Goal: Information Seeking & Learning: Find specific fact

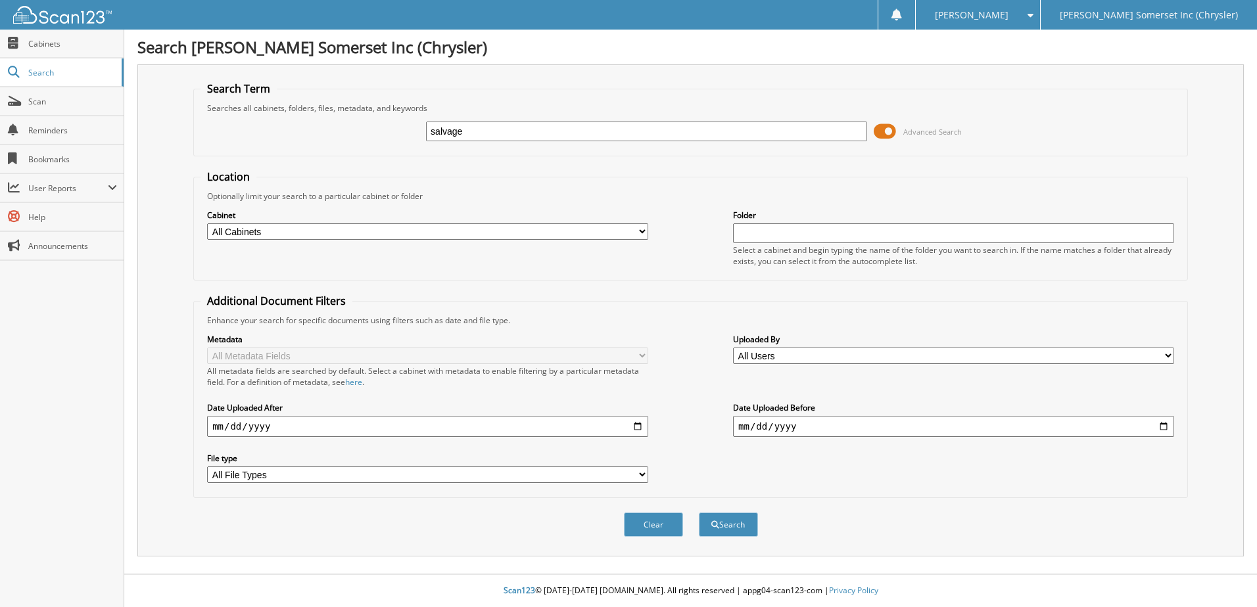
type input "salvage"
click at [699, 513] on button "Search" at bounding box center [728, 525] width 59 height 24
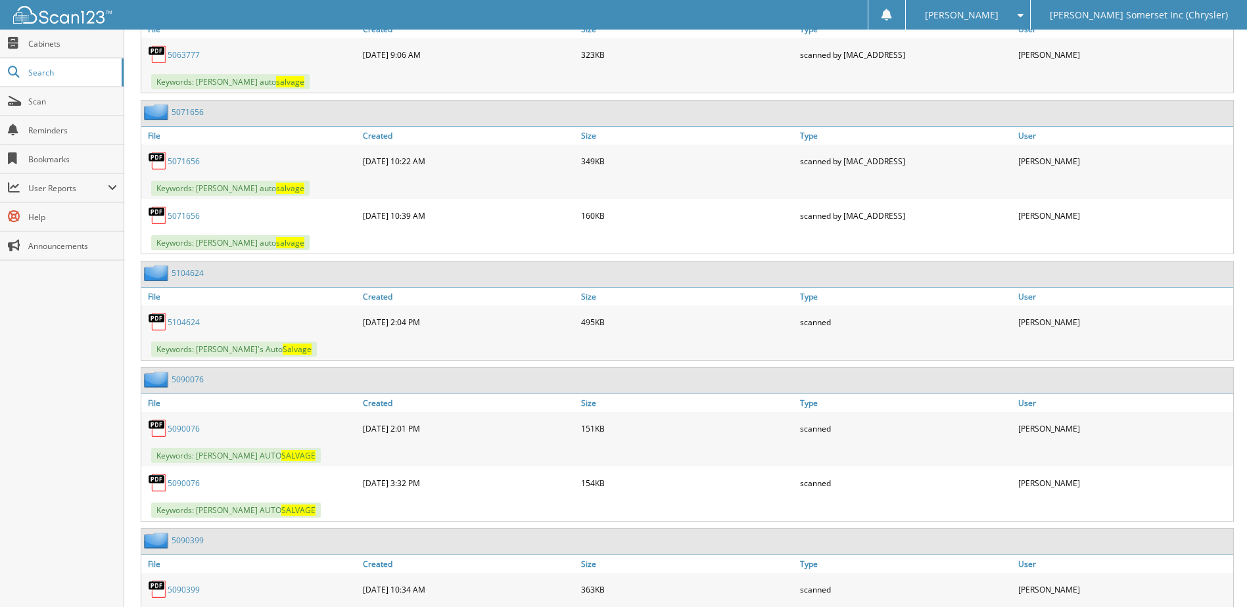
scroll to position [4076, 0]
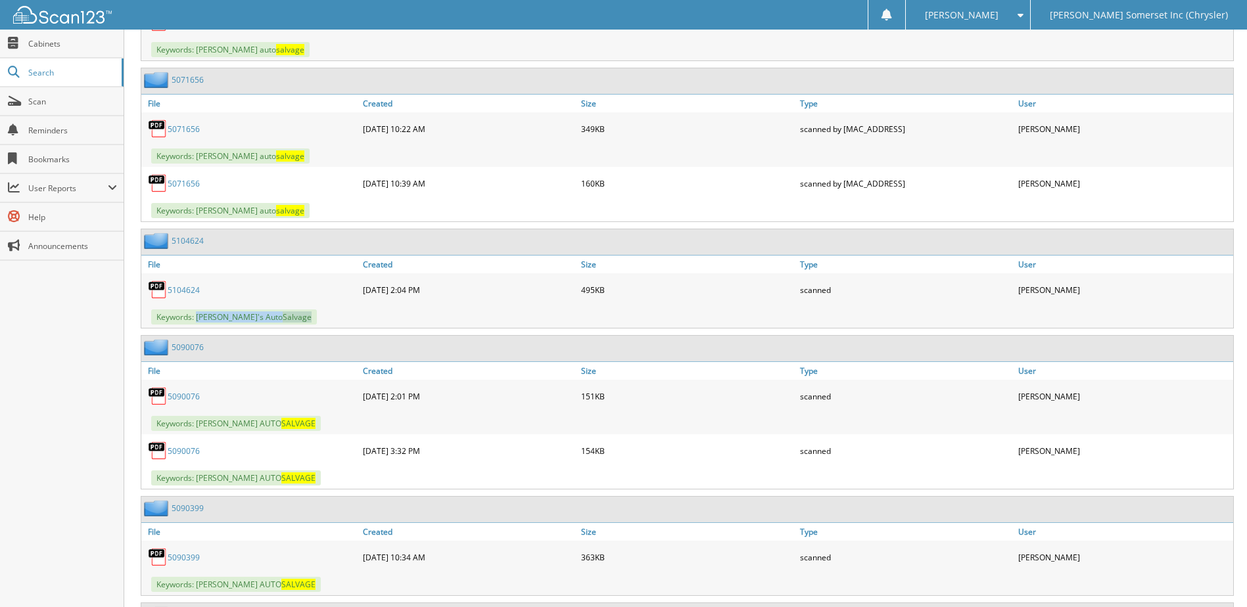
drag, startPoint x: 197, startPoint y: 316, endPoint x: 278, endPoint y: 318, distance: 80.9
click at [278, 318] on span "Keywords: Derrick's Auto Salvage" at bounding box center [234, 317] width 166 height 15
drag, startPoint x: 278, startPoint y: 318, endPoint x: 268, endPoint y: 320, distance: 9.9
copy span "Derrick's Auto Salvage"
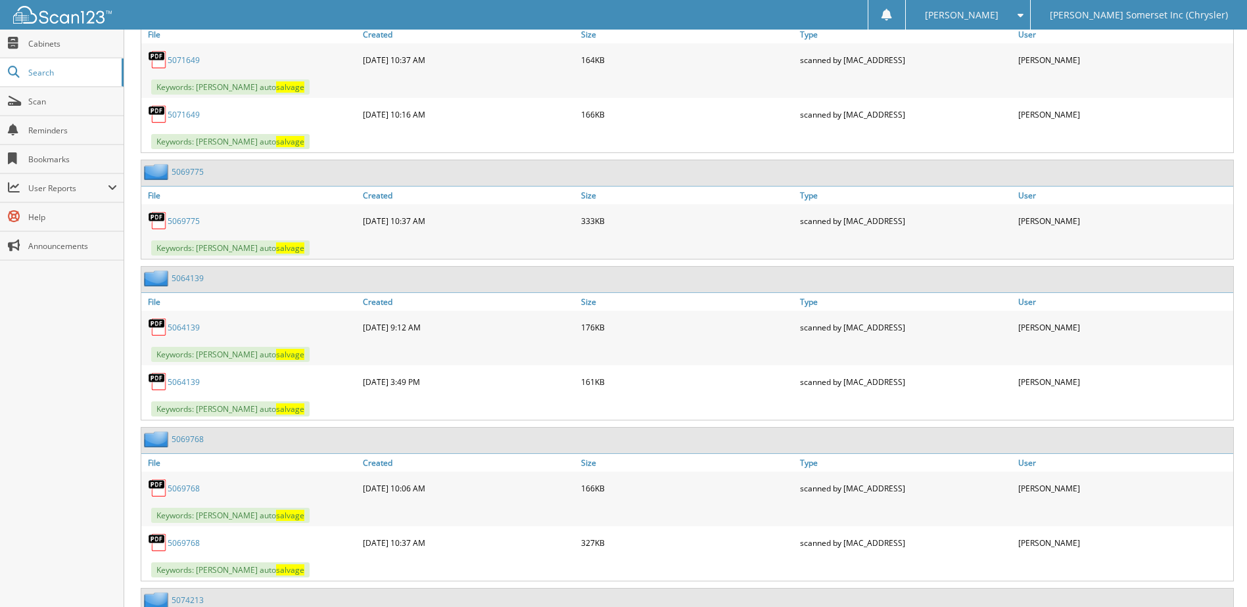
scroll to position [1796, 0]
